Goal: Transaction & Acquisition: Purchase product/service

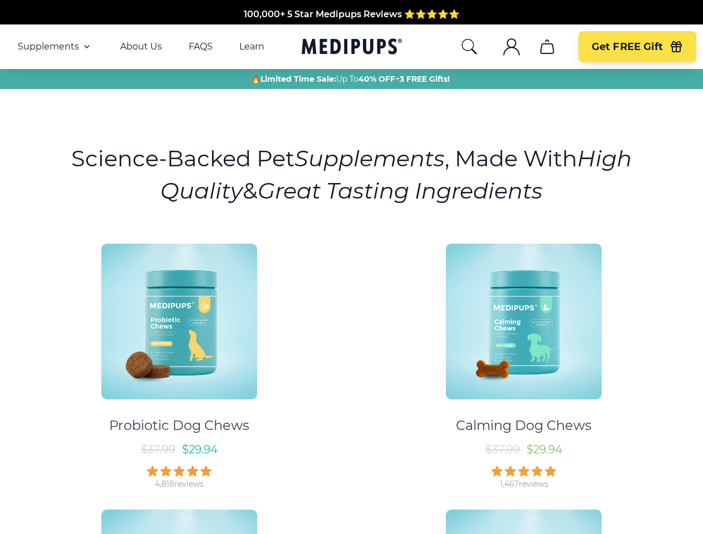
click at [351, 267] on div "Probiotic Dog Chews $ 37.99 $ 29.94 4,818 reviews Calming Dog Chews $ 37.99 $ 2…" at bounding box center [352, 495] width 690 height 522
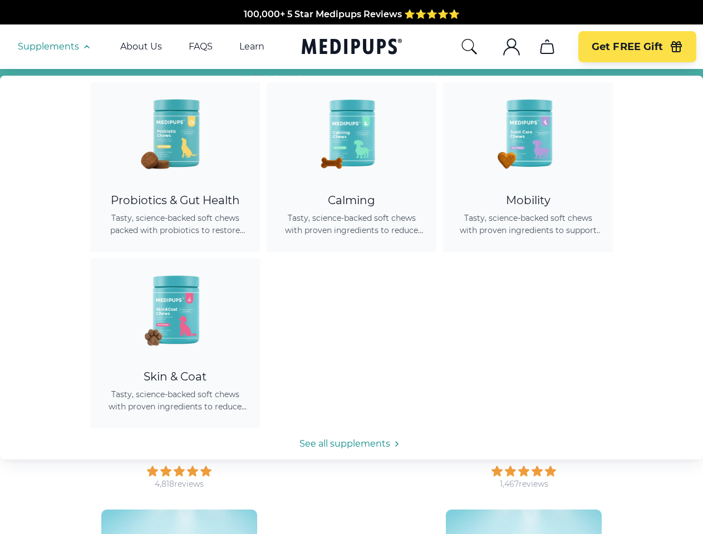
click at [55, 47] on span "Supplements" at bounding box center [48, 46] width 61 height 11
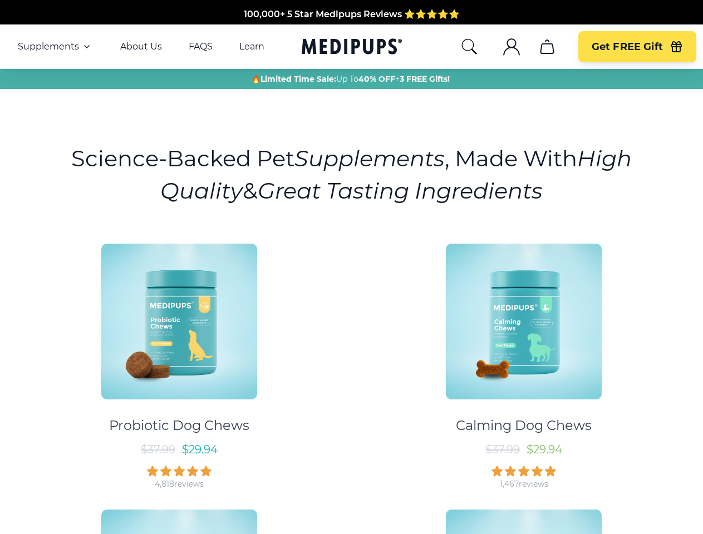
click at [86, 47] on icon "button" at bounding box center [86, 46] width 13 height 13
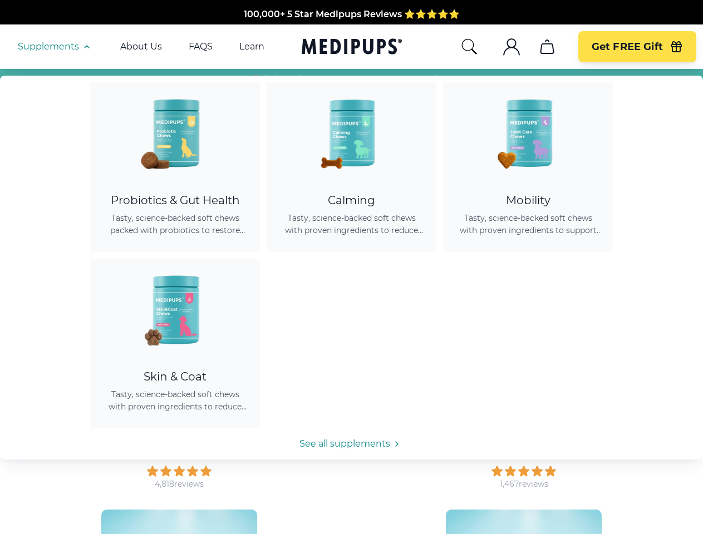
click at [469, 47] on icon "search" at bounding box center [469, 47] width 18 height 18
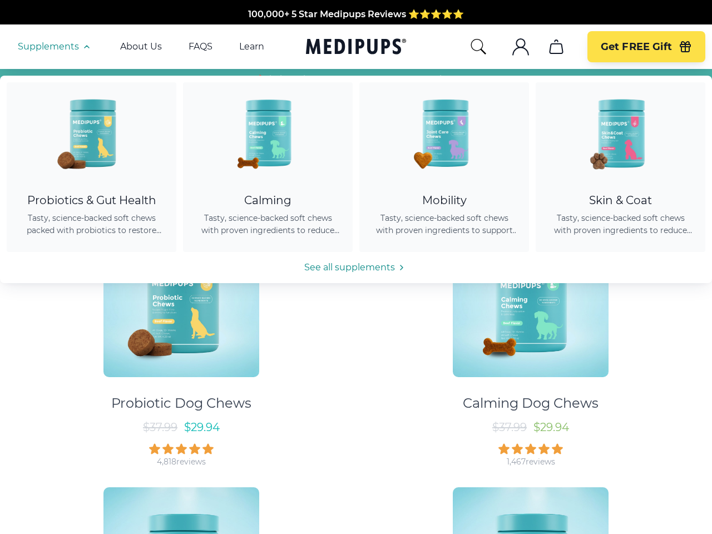
click at [512, 47] on icon ".cls-1{fill:none;stroke:currentColor;stroke-miterlimit:10;stroke-width:1.5px;}" at bounding box center [521, 47] width 18 height 18
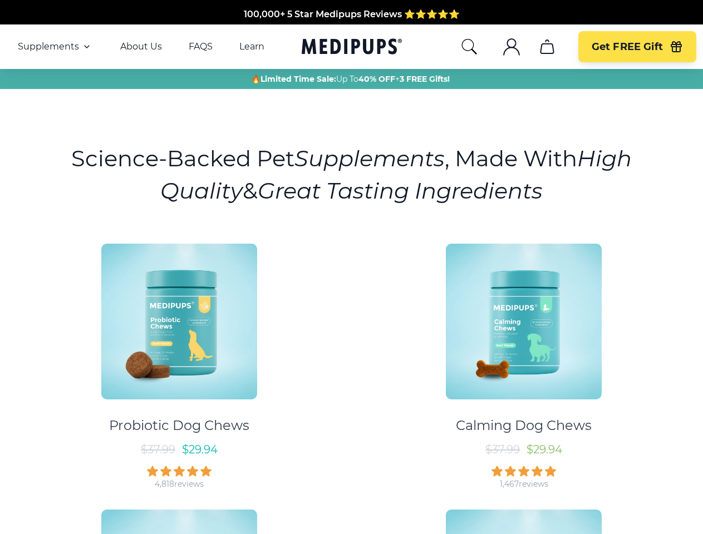
click at [511, 47] on icon ".cls-1{fill:none;stroke:currentColor;stroke-miterlimit:10;stroke-width:1.5px;}" at bounding box center [512, 47] width 18 height 18
click at [547, 47] on icon "cart" at bounding box center [547, 47] width 18 height 18
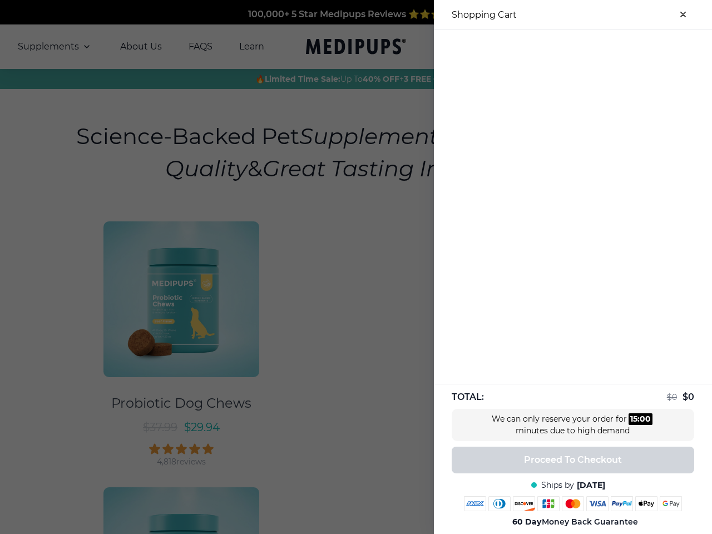
click at [547, 47] on div at bounding box center [356, 267] width 712 height 534
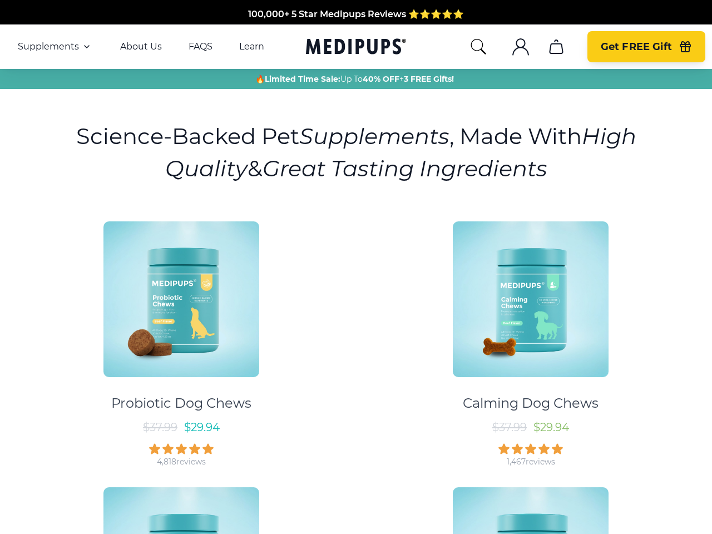
click at [637, 47] on span "Get FREE Gift" at bounding box center [636, 47] width 71 height 13
